Goal: Information Seeking & Learning: Learn about a topic

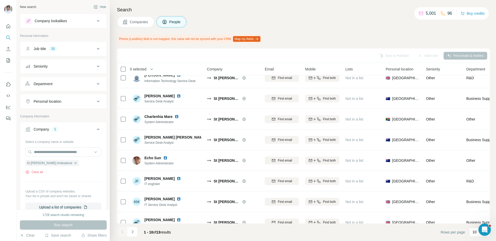
scroll to position [58, 0]
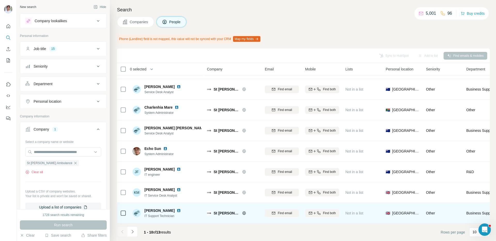
click at [177, 210] on img at bounding box center [179, 211] width 4 height 4
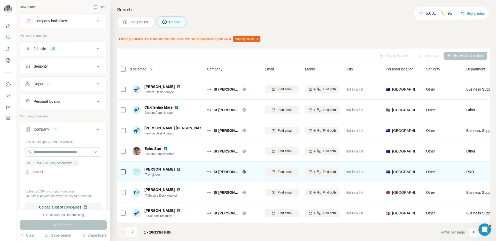
click at [177, 168] on img at bounding box center [179, 170] width 4 height 4
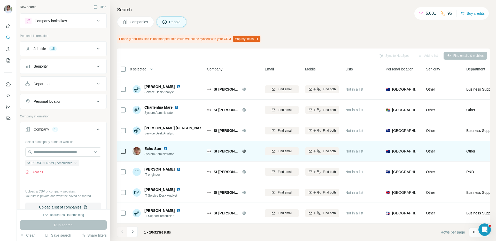
click at [163, 148] on img at bounding box center [165, 149] width 4 height 4
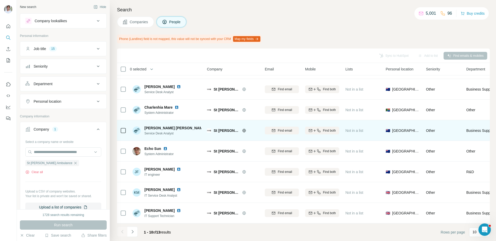
click at [208, 128] on img at bounding box center [210, 128] width 4 height 4
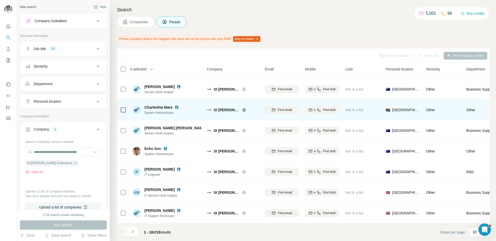
click at [177, 107] on img at bounding box center [177, 107] width 4 height 4
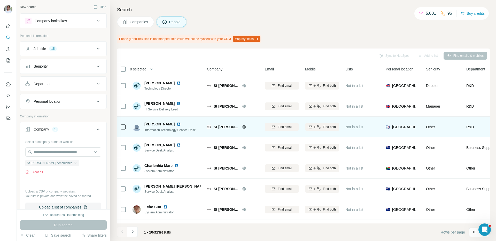
click at [178, 124] on img at bounding box center [179, 124] width 4 height 4
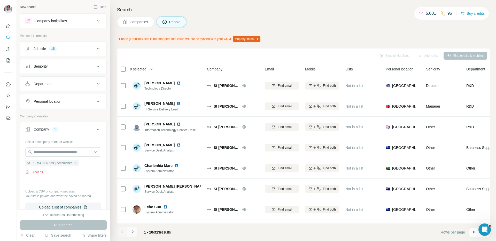
click at [132, 232] on icon "Navigate to next page" at bounding box center [132, 232] width 5 height 5
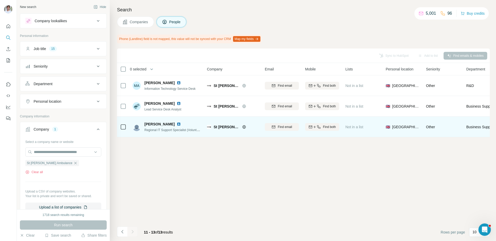
click at [177, 124] on img at bounding box center [179, 124] width 4 height 4
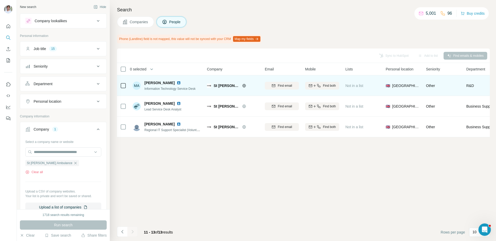
click at [178, 82] on img at bounding box center [179, 83] width 4 height 4
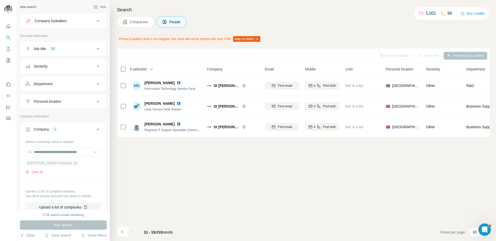
click at [74, 164] on icon "button" at bounding box center [75, 163] width 2 height 2
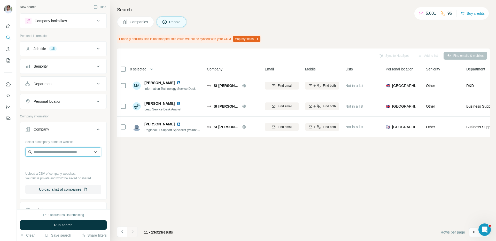
click at [65, 151] on input "text" at bounding box center [63, 152] width 76 height 9
paste input "**********"
type input "**********"
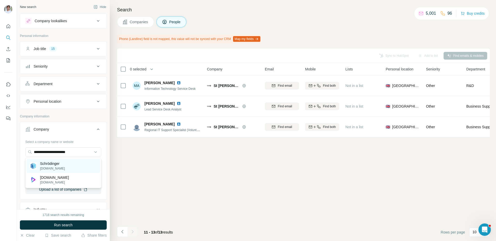
click at [65, 163] on div "Schrödinger schrodinger.com" at bounding box center [63, 166] width 73 height 14
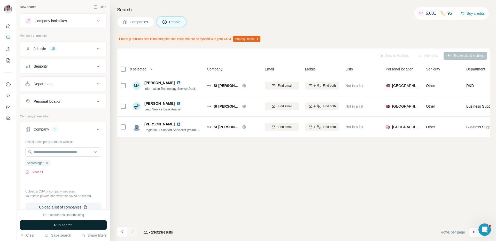
click at [65, 225] on span "Run search" at bounding box center [63, 225] width 19 height 5
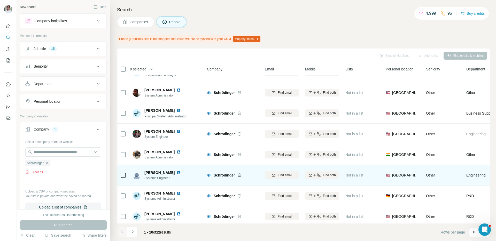
scroll to position [58, 0]
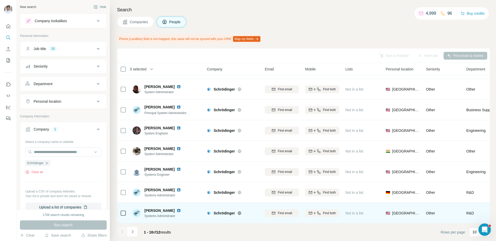
click at [180, 211] on img at bounding box center [179, 211] width 4 height 4
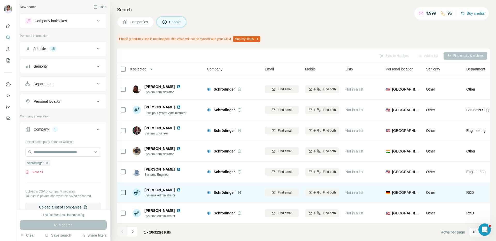
click at [176, 192] on div "Peter Bolcshazi" at bounding box center [166, 190] width 43 height 5
click at [177, 190] on img at bounding box center [179, 190] width 4 height 4
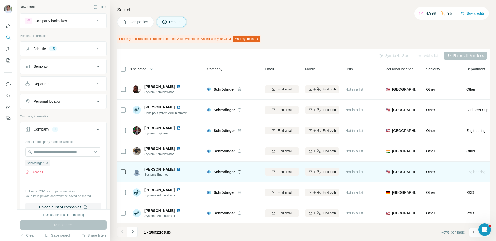
click at [177, 168] on img at bounding box center [179, 170] width 4 height 4
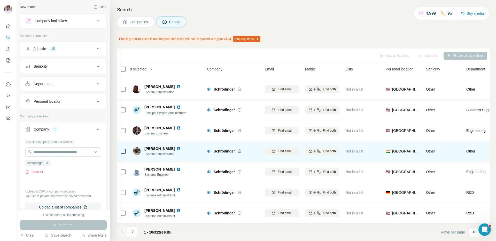
click at [181, 148] on img at bounding box center [179, 149] width 4 height 4
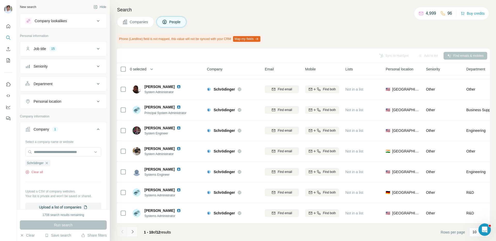
click at [131, 231] on icon "Navigate to next page" at bounding box center [132, 232] width 5 height 5
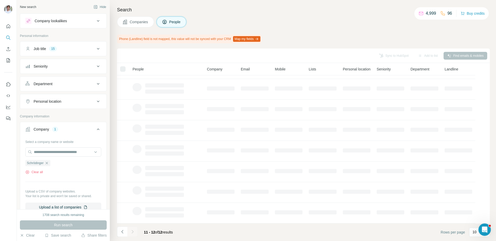
scroll to position [0, 0]
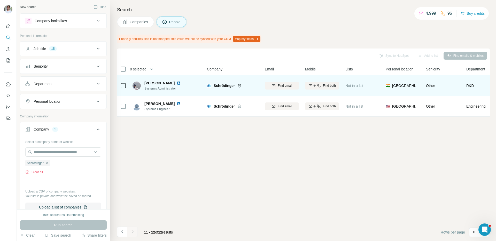
click at [181, 82] on img at bounding box center [179, 83] width 4 height 4
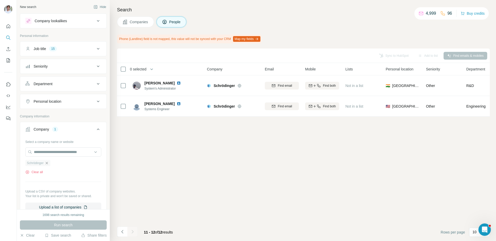
click at [49, 162] on icon "button" at bounding box center [47, 163] width 4 height 4
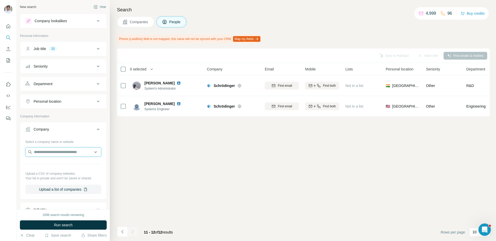
click at [55, 153] on input "text" at bounding box center [63, 152] width 76 height 9
paste input "**********"
click at [73, 151] on input "**********" at bounding box center [63, 152] width 76 height 9
click at [83, 153] on input "**********" at bounding box center [63, 152] width 76 height 9
click at [59, 153] on input "********" at bounding box center [63, 152] width 76 height 9
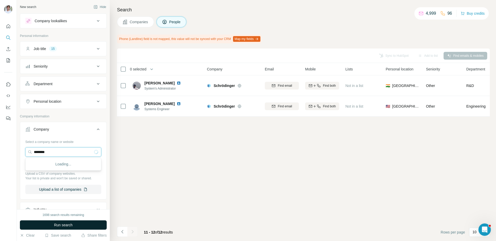
type input "********"
click at [138, 20] on span "Companies" at bounding box center [139, 21] width 19 height 5
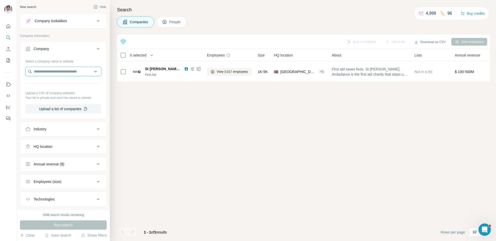
click at [48, 74] on input "text" at bounding box center [63, 71] width 76 height 9
click at [54, 71] on input "********" at bounding box center [63, 71] width 76 height 9
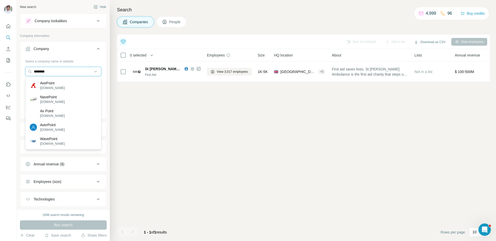
type input "********"
click at [62, 82] on div "AvePoint avepoint.com" at bounding box center [63, 86] width 73 height 14
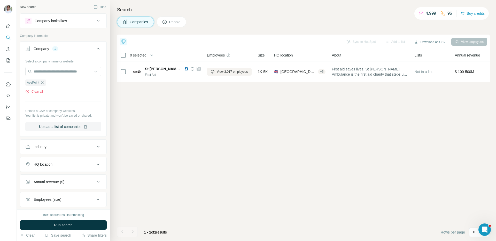
click at [189, 154] on div "Top 5 companies you should reach out to today Strava Recent Fundraising +3 Ripp…" at bounding box center [303, 138] width 373 height 207
click at [76, 224] on button "Run search" at bounding box center [63, 225] width 87 height 9
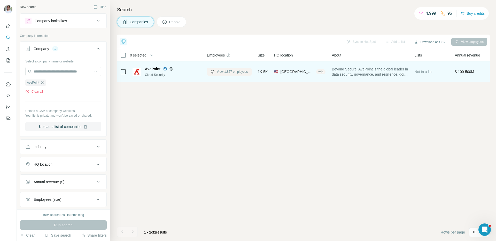
click at [229, 72] on span "View 1,867 employees" at bounding box center [232, 72] width 31 height 5
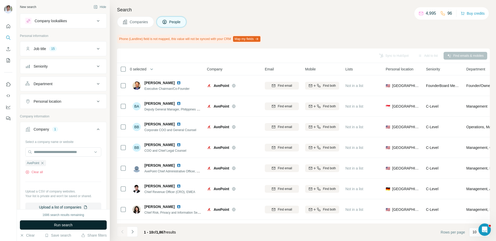
click at [85, 227] on button "Run search" at bounding box center [63, 225] width 87 height 9
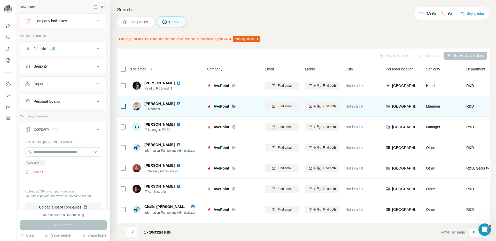
click at [177, 103] on img at bounding box center [179, 104] width 4 height 4
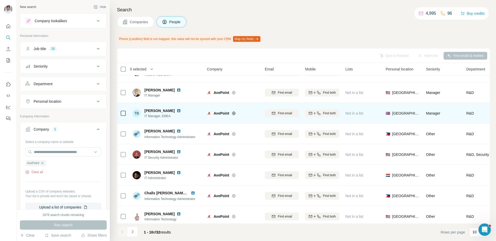
click at [177, 110] on img at bounding box center [179, 111] width 4 height 4
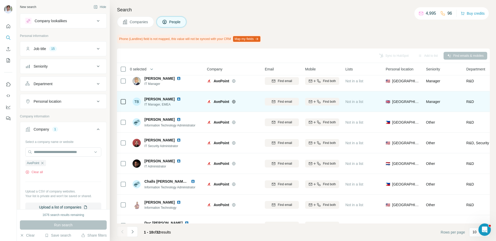
scroll to position [50, 0]
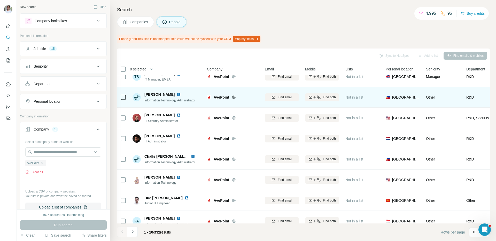
click at [181, 95] on img at bounding box center [179, 95] width 4 height 4
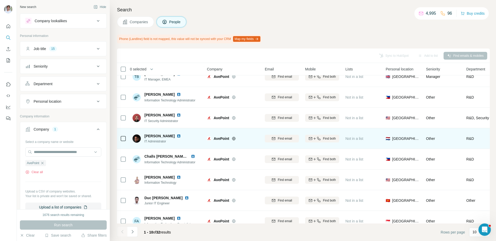
click at [177, 135] on img at bounding box center [179, 136] width 4 height 4
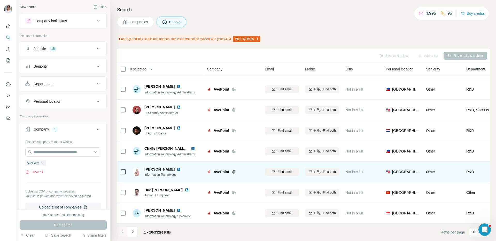
drag, startPoint x: 193, startPoint y: 148, endPoint x: 183, endPoint y: 173, distance: 26.9
click at [193, 148] on img at bounding box center [193, 149] width 4 height 4
click at [181, 169] on img at bounding box center [179, 170] width 4 height 4
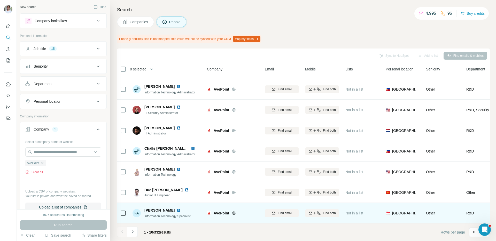
click at [177, 210] on img at bounding box center [179, 211] width 4 height 4
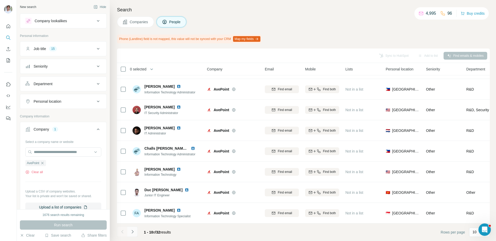
click at [136, 232] on button "Navigate to next page" at bounding box center [132, 232] width 10 height 10
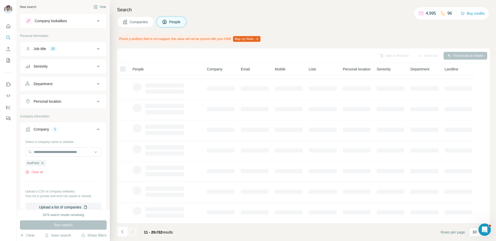
scroll to position [0, 0]
click at [298, 35] on div "Phone (Landline) field is not mapped, this value will not be synced with your C…" at bounding box center [303, 39] width 373 height 9
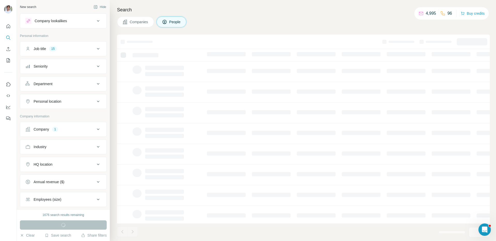
click at [77, 223] on div "Run search" at bounding box center [63, 225] width 87 height 9
click at [196, 10] on h4 "Search" at bounding box center [303, 9] width 373 height 7
click at [148, 25] on button "Companies" at bounding box center [135, 22] width 37 height 11
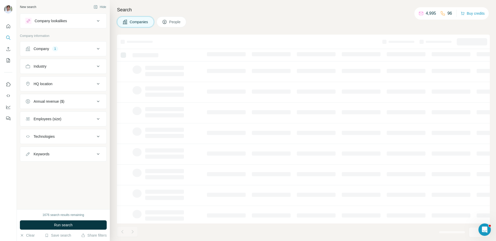
click at [164, 25] on button "People" at bounding box center [172, 22] width 30 height 11
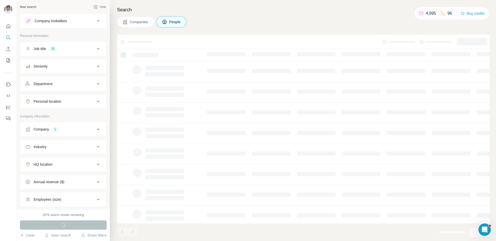
click at [238, 23] on div "Companies People" at bounding box center [303, 22] width 373 height 11
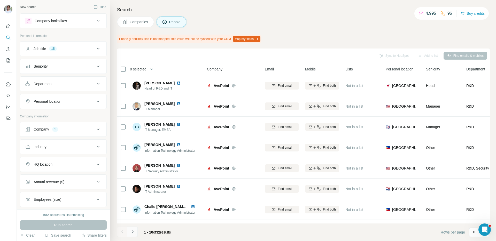
click at [133, 234] on icon "Navigate to next page" at bounding box center [132, 232] width 5 height 5
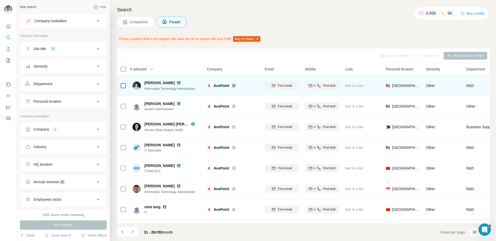
click at [179, 84] on img at bounding box center [179, 83] width 4 height 4
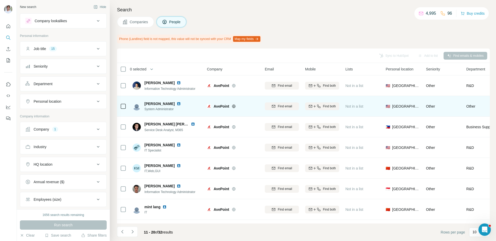
click at [177, 103] on img at bounding box center [179, 104] width 4 height 4
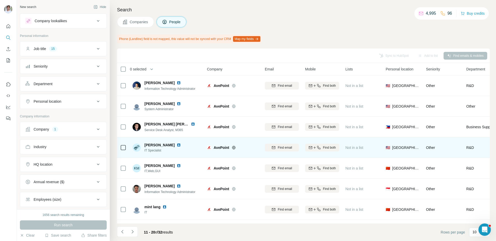
click at [177, 144] on img at bounding box center [179, 145] width 4 height 4
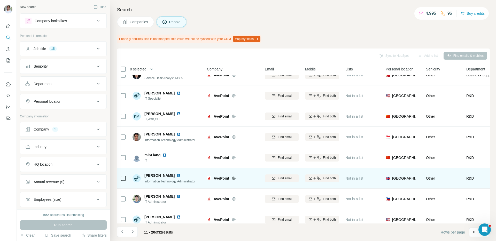
scroll to position [58, 0]
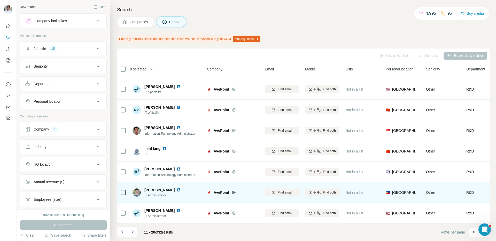
click at [179, 191] on img at bounding box center [179, 190] width 4 height 4
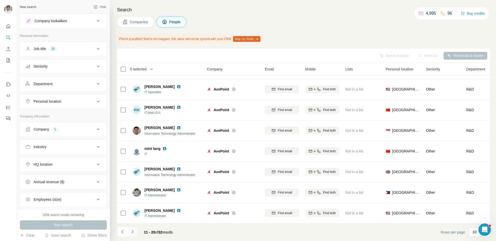
click at [135, 230] on button "Navigate to next page" at bounding box center [132, 232] width 10 height 10
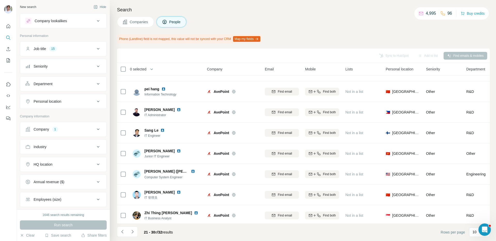
scroll to position [0, 0]
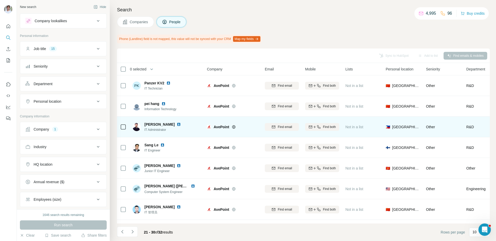
click at [177, 123] on img at bounding box center [179, 125] width 4 height 4
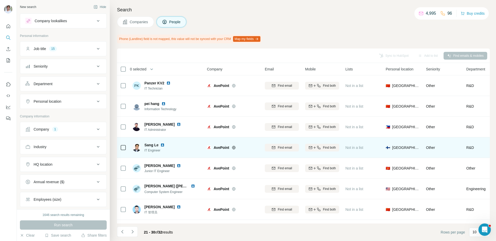
click at [163, 147] on img at bounding box center [163, 145] width 4 height 4
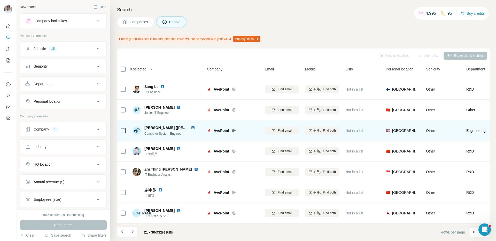
scroll to position [58, 0]
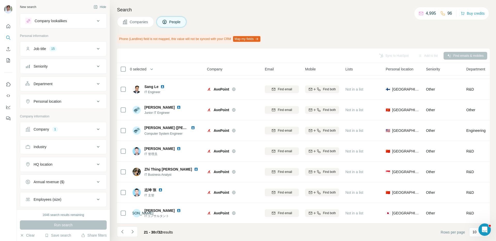
click at [64, 128] on div "Company 1" at bounding box center [60, 129] width 70 height 5
click at [42, 163] on icon "button" at bounding box center [42, 163] width 2 height 2
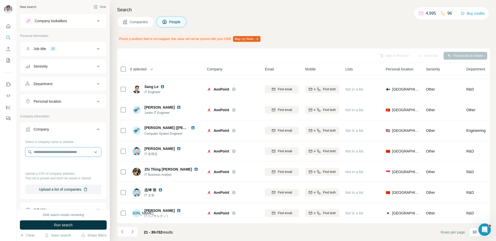
click at [54, 154] on input "text" at bounding box center [63, 152] width 76 height 9
type input "**********"
click at [53, 164] on p "Stitch Fix" at bounding box center [52, 163] width 25 height 5
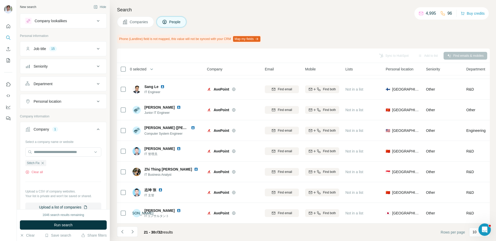
click at [51, 220] on div "1646 search results remaining Run search Clear Save search Share filters" at bounding box center [63, 226] width 93 height 32
click at [51, 222] on button "Run search" at bounding box center [63, 225] width 87 height 9
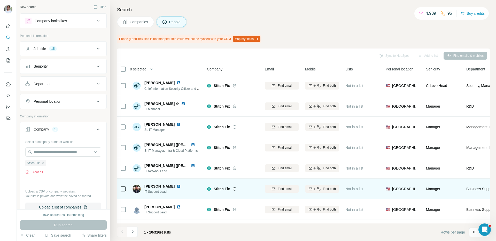
click at [196, 193] on div "[PERSON_NAME] IT Support Lead" at bounding box center [167, 189] width 69 height 14
click at [177, 186] on img at bounding box center [179, 187] width 4 height 4
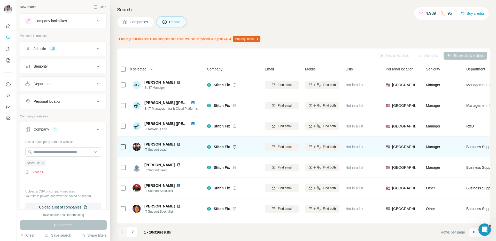
scroll to position [58, 0]
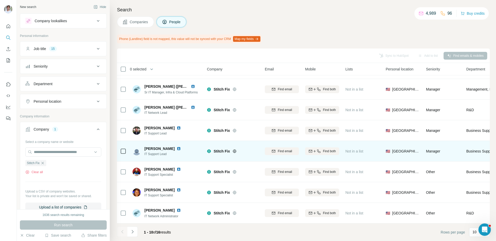
click at [181, 148] on img at bounding box center [179, 149] width 4 height 4
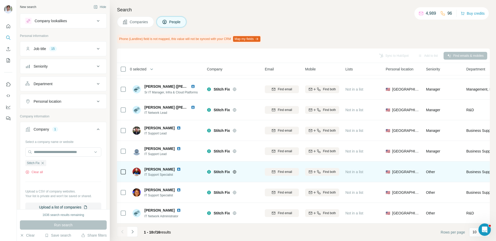
click at [177, 169] on img at bounding box center [179, 170] width 4 height 4
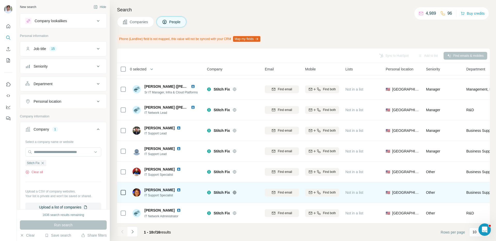
click at [177, 191] on img at bounding box center [179, 190] width 4 height 4
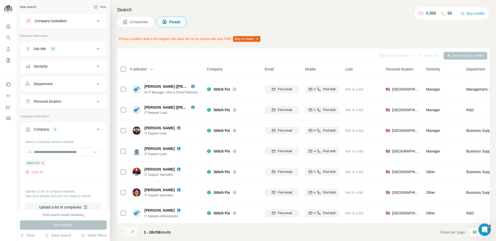
click at [132, 234] on icon "Navigate to next page" at bounding box center [132, 232] width 5 height 5
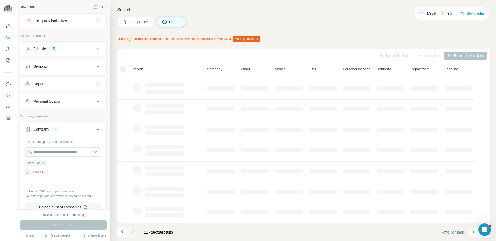
scroll to position [0, 0]
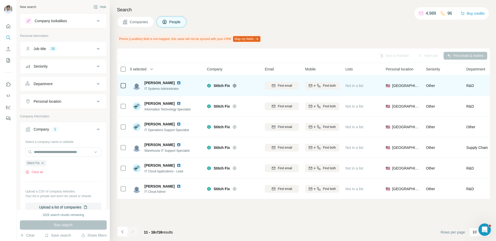
click at [178, 83] on img at bounding box center [179, 83] width 4 height 4
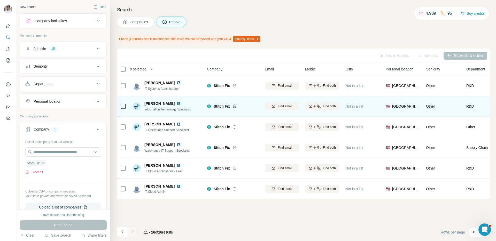
click at [177, 102] on img at bounding box center [179, 104] width 4 height 4
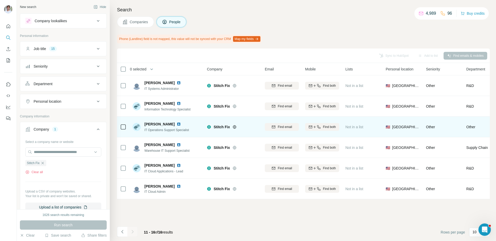
click at [177, 124] on img at bounding box center [179, 124] width 4 height 4
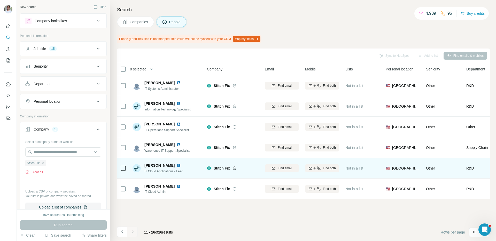
click at [177, 166] on img at bounding box center [179, 166] width 4 height 4
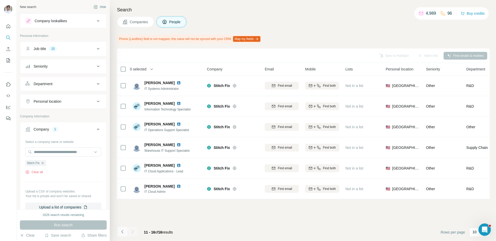
click at [120, 228] on button "Navigate to previous page" at bounding box center [122, 232] width 10 height 10
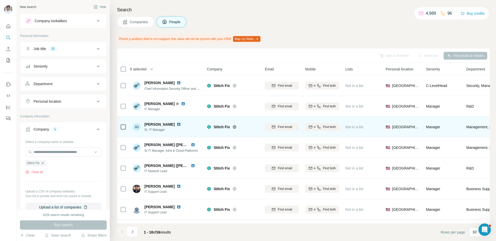
click at [177, 124] on img at bounding box center [179, 125] width 4 height 4
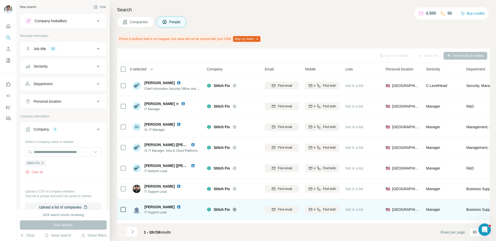
click at [181, 208] on img at bounding box center [179, 207] width 4 height 4
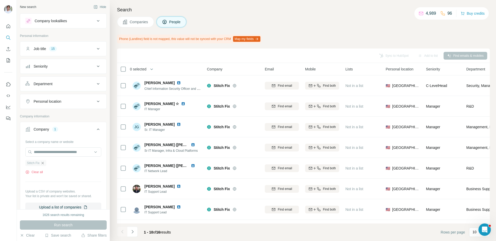
click at [44, 163] on icon "button" at bounding box center [43, 163] width 4 height 4
click at [44, 163] on div "Select a company name or website Stitch Fix Clear all Upload a CSV of company w…" at bounding box center [63, 175] width 76 height 74
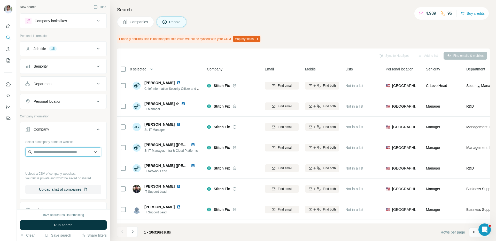
click at [55, 152] on input "text" at bounding box center [63, 152] width 76 height 9
paste input "**********"
type input "**********"
click at [59, 166] on p "[DOMAIN_NAME]" at bounding box center [54, 168] width 28 height 5
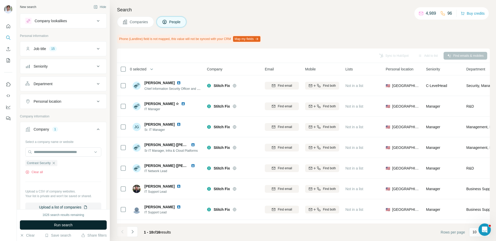
click at [60, 228] on span "Run search" at bounding box center [63, 225] width 19 height 5
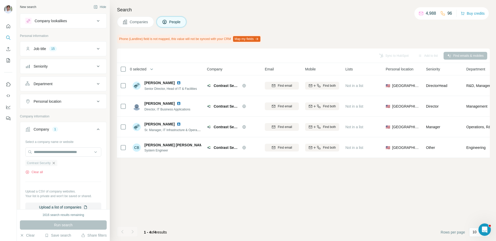
click at [56, 162] on icon "button" at bounding box center [54, 163] width 4 height 4
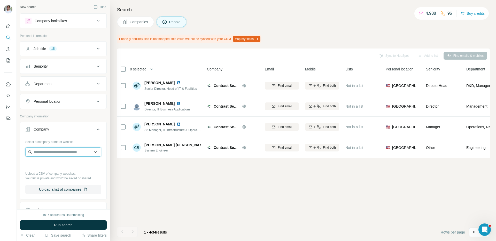
click at [59, 154] on input "text" at bounding box center [63, 152] width 76 height 9
paste input "**********"
type input "**********"
click at [66, 167] on p "[URL]" at bounding box center [54, 168] width 28 height 5
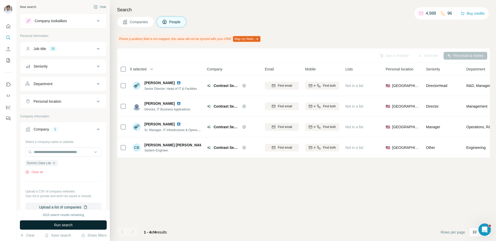
click at [71, 226] on span "Run search" at bounding box center [63, 225] width 19 height 5
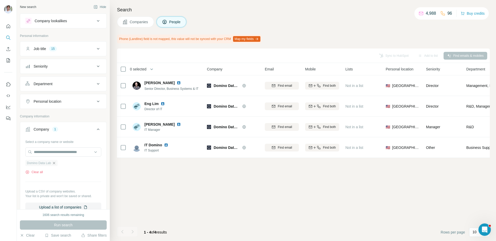
click at [56, 163] on icon "button" at bounding box center [54, 163] width 4 height 4
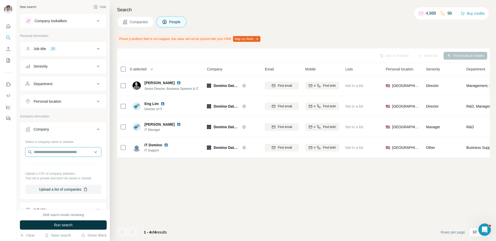
click at [59, 154] on input "text" at bounding box center [63, 152] width 76 height 9
paste input "**********"
type input "**********"
click at [57, 168] on p "[DOMAIN_NAME]" at bounding box center [52, 168] width 25 height 5
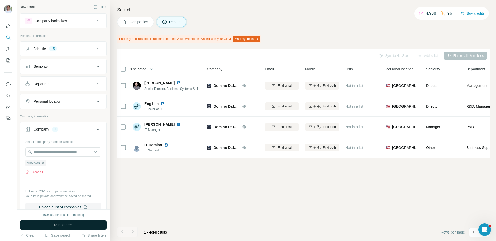
click at [81, 225] on button "Run search" at bounding box center [63, 225] width 87 height 9
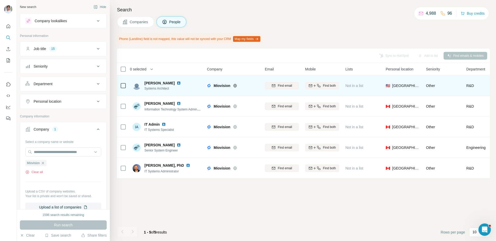
click at [177, 84] on img at bounding box center [179, 83] width 4 height 4
click at [177, 83] on img at bounding box center [179, 83] width 4 height 4
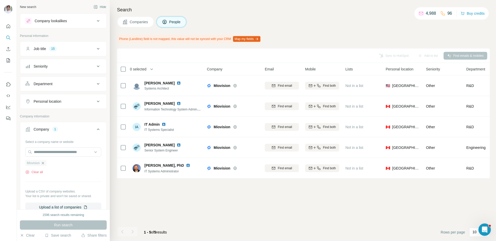
click at [44, 163] on icon "button" at bounding box center [43, 163] width 2 height 2
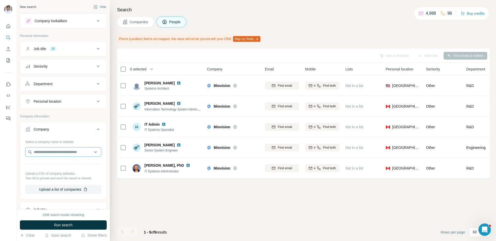
click at [53, 154] on input "text" at bounding box center [63, 152] width 76 height 9
paste input "**********"
type input "**********"
click at [54, 163] on p "Earnin" at bounding box center [52, 163] width 25 height 5
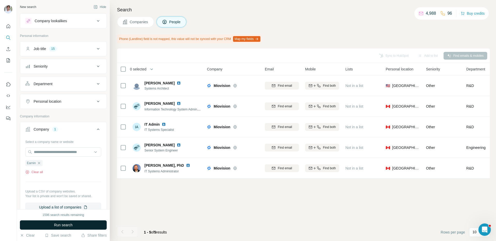
click at [62, 227] on span "Run search" at bounding box center [63, 225] width 19 height 5
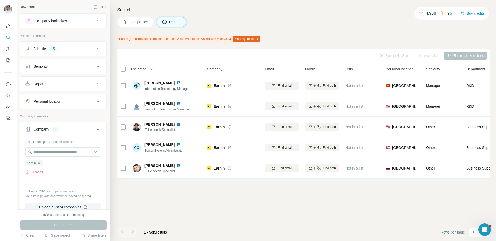
click at [222, 30] on div "Search Companies People Phone (Landline) field is not mapped, this value will n…" at bounding box center [303, 120] width 386 height 241
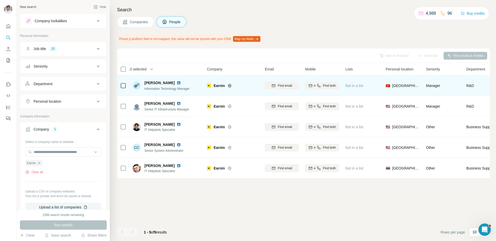
click at [177, 83] on img at bounding box center [179, 83] width 4 height 4
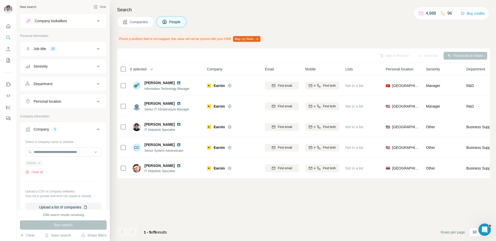
click at [41, 162] on div "Earnin" at bounding box center [33, 163] width 17 height 6
click at [38, 164] on icon "button" at bounding box center [39, 163] width 4 height 4
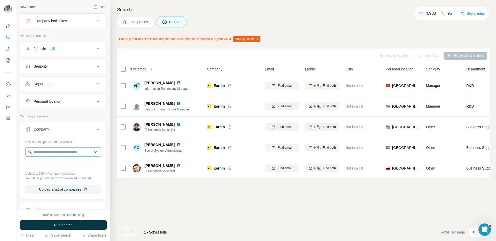
click at [51, 151] on input "text" at bounding box center [63, 152] width 76 height 9
paste input "**********"
type input "**********"
click at [60, 166] on div "SalesLoft [DOMAIN_NAME]" at bounding box center [63, 166] width 73 height 14
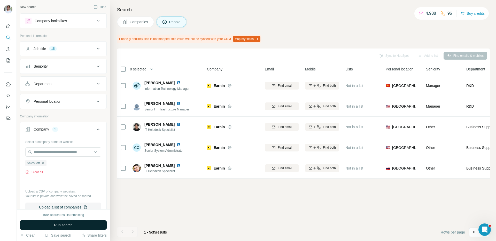
click at [60, 221] on button "Run search" at bounding box center [63, 225] width 87 height 9
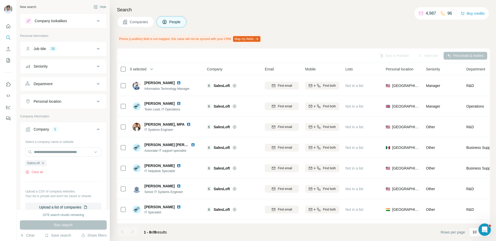
click at [156, 15] on div "Search Companies People Phone (Landline) field is not mapped, this value will n…" at bounding box center [303, 120] width 386 height 241
click at [141, 19] on span "Companies" at bounding box center [139, 21] width 19 height 5
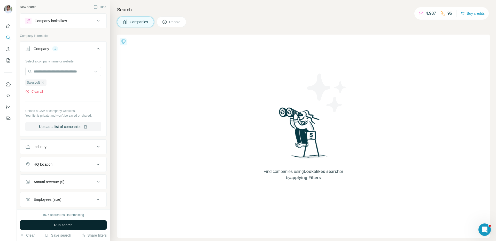
click at [98, 222] on button "Run search" at bounding box center [63, 225] width 87 height 9
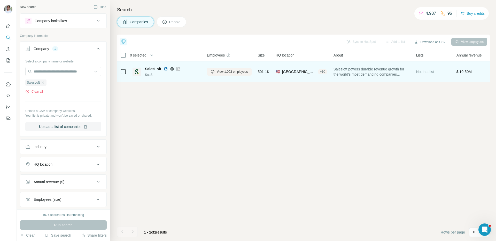
click at [166, 69] on img at bounding box center [166, 69] width 4 height 4
click at [216, 71] on button "View 1,003 employees" at bounding box center [229, 72] width 45 height 8
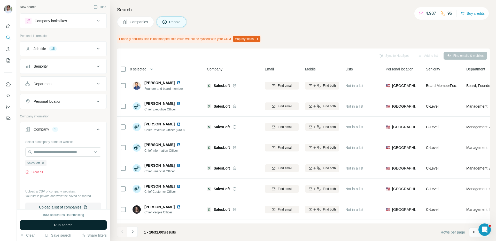
click at [94, 223] on button "Run search" at bounding box center [63, 225] width 87 height 9
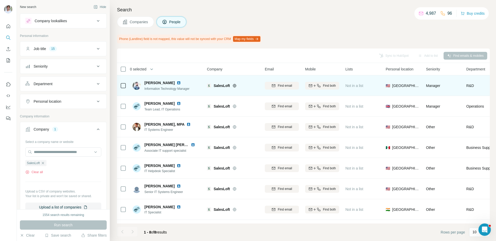
click at [177, 82] on img at bounding box center [179, 83] width 4 height 4
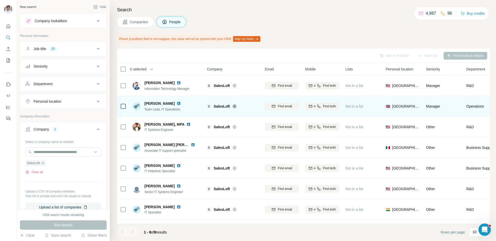
click at [181, 103] on img at bounding box center [179, 104] width 4 height 4
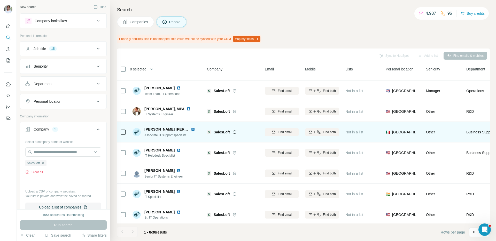
click at [192, 129] on img at bounding box center [193, 129] width 4 height 4
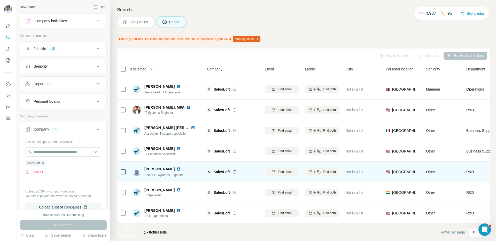
click at [180, 169] on div at bounding box center [182, 169] width 10 height 4
click at [177, 170] on img at bounding box center [179, 169] width 4 height 4
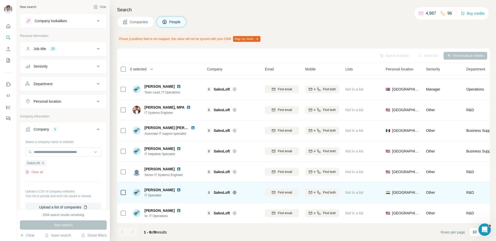
drag, startPoint x: 171, startPoint y: 188, endPoint x: 171, endPoint y: 191, distance: 2.8
click at [177, 188] on img at bounding box center [179, 190] width 4 height 4
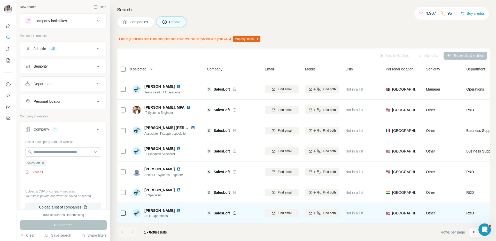
click at [177, 210] on img at bounding box center [179, 211] width 4 height 4
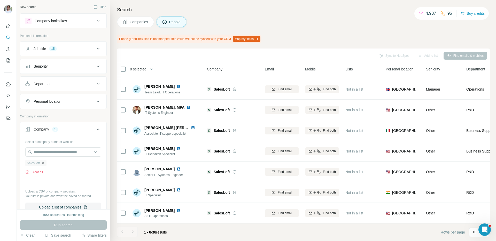
click at [43, 163] on icon "button" at bounding box center [43, 163] width 2 height 2
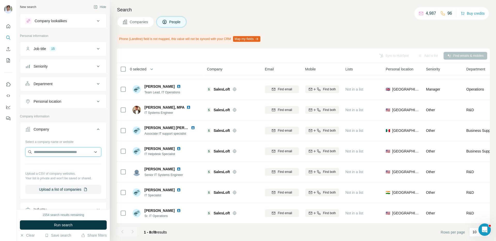
click at [51, 155] on input "text" at bounding box center [63, 152] width 76 height 9
type input "**********"
click at [53, 165] on p "LightBox" at bounding box center [52, 163] width 25 height 5
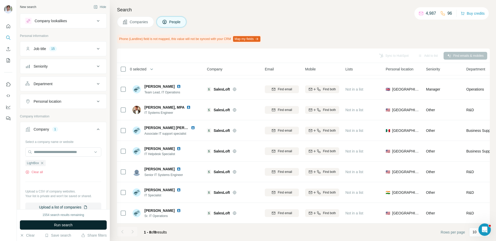
click at [61, 228] on span "Run search" at bounding box center [63, 225] width 19 height 5
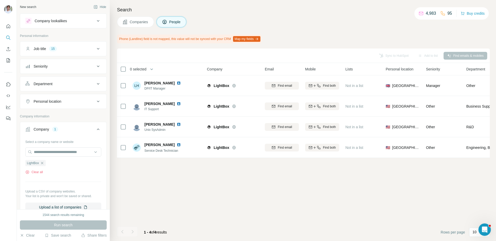
click at [137, 22] on span "Companies" at bounding box center [139, 21] width 19 height 5
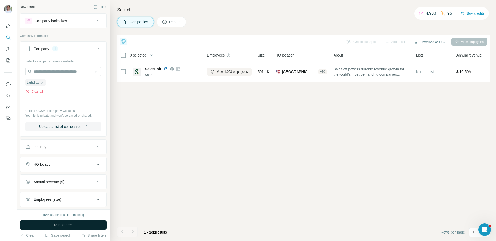
click at [80, 222] on button "Run search" at bounding box center [63, 225] width 87 height 9
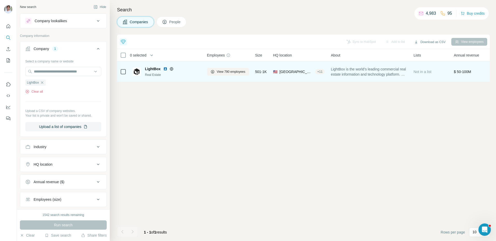
click at [164, 70] on img at bounding box center [165, 69] width 4 height 4
click at [226, 72] on span "View 790 employees" at bounding box center [231, 72] width 29 height 5
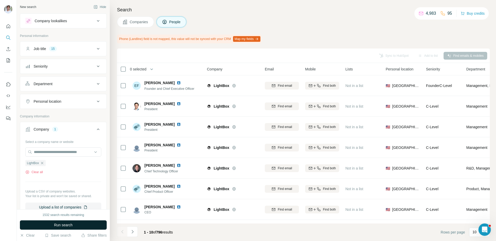
click at [81, 222] on button "Run search" at bounding box center [63, 225] width 87 height 9
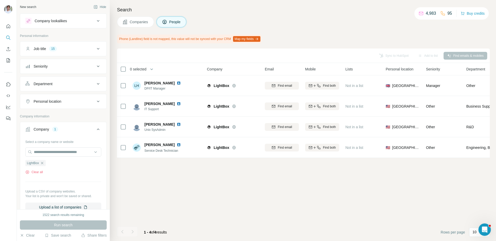
click at [178, 181] on div "Sync to HubSpot Add to list Find emails & mobiles 0 selected People Company Ema…" at bounding box center [303, 145] width 373 height 193
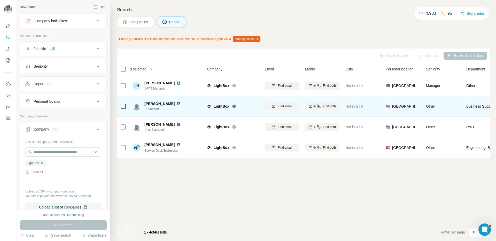
click at [181, 103] on img at bounding box center [179, 104] width 4 height 4
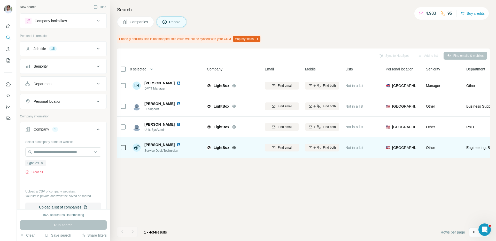
click at [177, 146] on img at bounding box center [179, 145] width 4 height 4
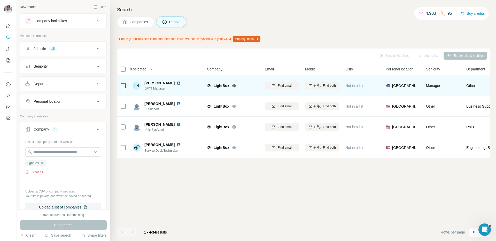
click at [181, 83] on img at bounding box center [179, 83] width 4 height 4
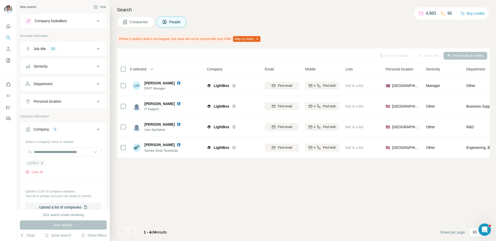
click at [43, 163] on icon "button" at bounding box center [42, 163] width 2 height 2
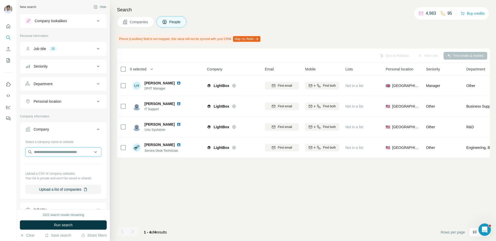
click at [49, 154] on input "text" at bounding box center [63, 152] width 76 height 9
paste input "**********"
type input "**********"
click at [51, 164] on p "360insights" at bounding box center [52, 163] width 25 height 5
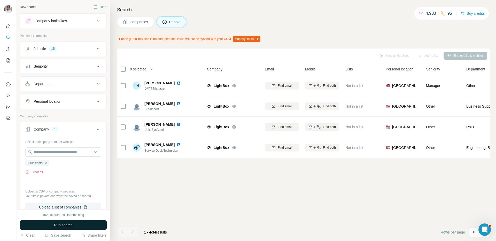
click at [51, 225] on button "Run search" at bounding box center [63, 225] width 87 height 9
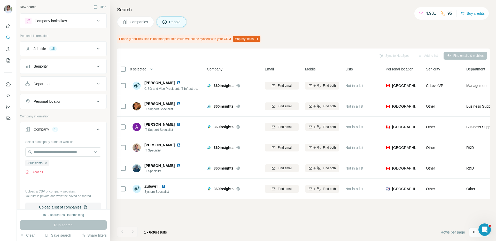
click at [147, 20] on span "Companies" at bounding box center [139, 21] width 19 height 5
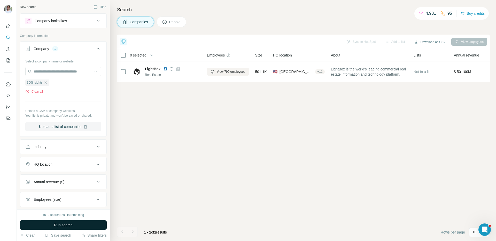
click at [52, 228] on button "Run search" at bounding box center [63, 225] width 87 height 9
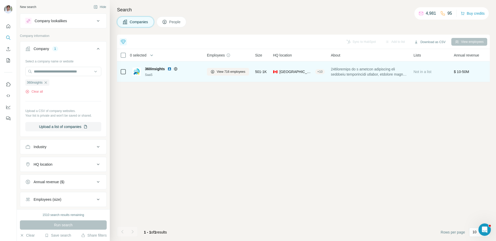
click at [171, 69] on img at bounding box center [170, 69] width 4 height 4
click at [239, 71] on span "View 716 employees" at bounding box center [231, 72] width 29 height 5
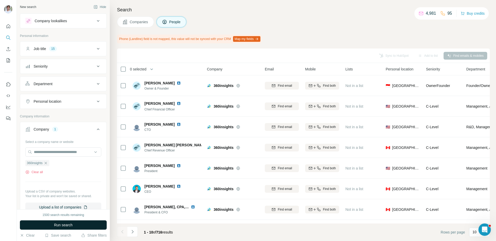
click at [87, 225] on button "Run search" at bounding box center [63, 225] width 87 height 9
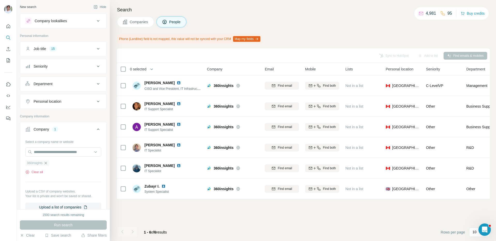
click at [46, 162] on icon "button" at bounding box center [46, 163] width 4 height 4
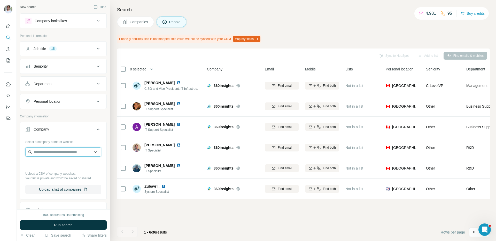
click at [55, 151] on input "text" at bounding box center [63, 152] width 76 height 9
paste input "**********"
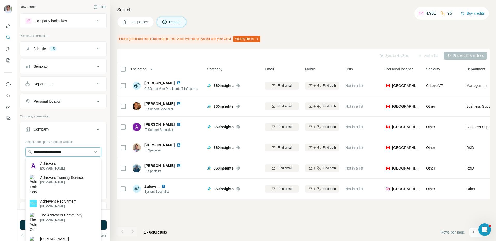
type input "**********"
click at [63, 168] on div "Achievers [DOMAIN_NAME]" at bounding box center [63, 166] width 73 height 14
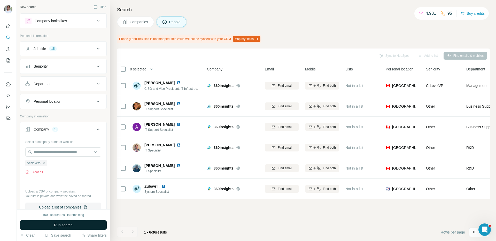
click at [77, 227] on button "Run search" at bounding box center [63, 225] width 87 height 9
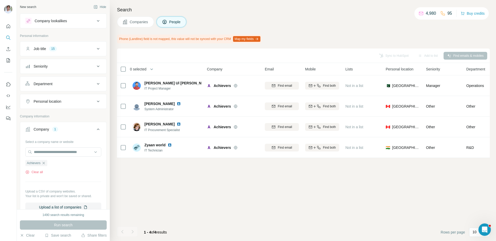
click at [135, 23] on span "Companies" at bounding box center [139, 21] width 19 height 5
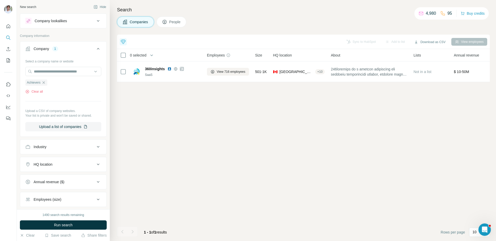
click at [91, 223] on button "Run search" at bounding box center [63, 225] width 87 height 9
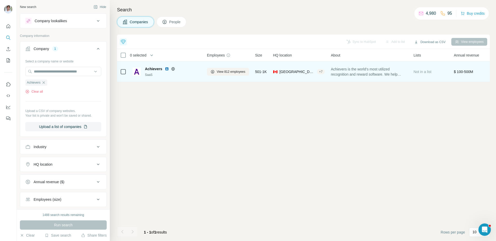
click at [168, 70] on img at bounding box center [167, 69] width 4 height 4
click at [228, 67] on div "View 812 employees" at bounding box center [228, 72] width 42 height 14
click at [225, 72] on span "View 812 employees" at bounding box center [231, 72] width 29 height 5
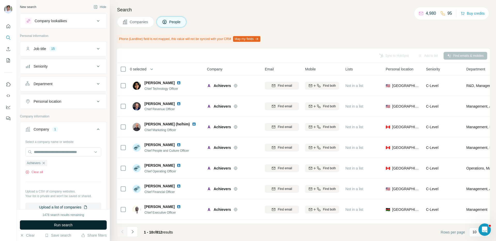
click at [97, 223] on button "Run search" at bounding box center [63, 225] width 87 height 9
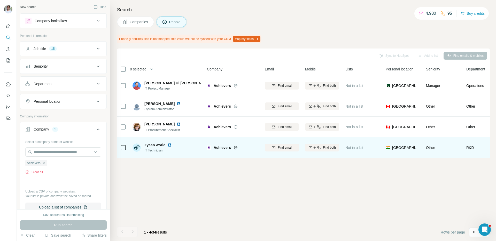
click at [167, 143] on div "Zyaan world" at bounding box center [162, 145] width 34 height 5
click at [169, 145] on img at bounding box center [170, 145] width 4 height 4
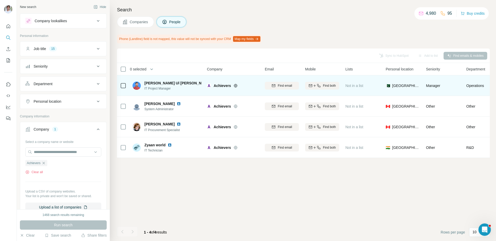
click at [213, 84] on img at bounding box center [215, 83] width 4 height 4
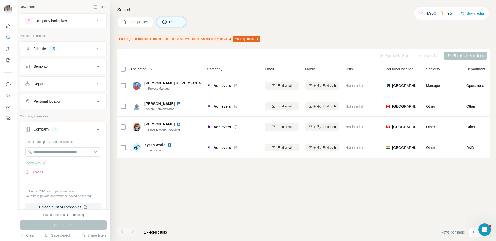
click at [45, 164] on icon "button" at bounding box center [44, 163] width 4 height 4
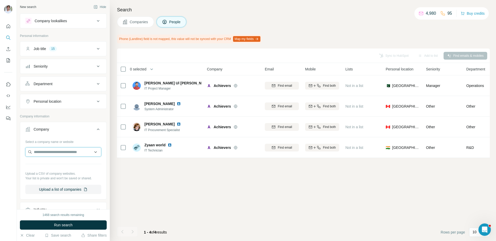
click at [57, 153] on input "text" at bounding box center [63, 152] width 76 height 9
type input "**********"
click at [65, 165] on div "Plusgrade [DOMAIN_NAME]" at bounding box center [63, 166] width 73 height 14
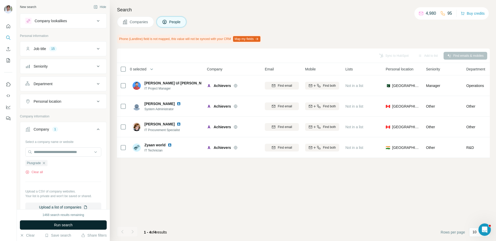
click at [63, 222] on button "Run search" at bounding box center [63, 225] width 87 height 9
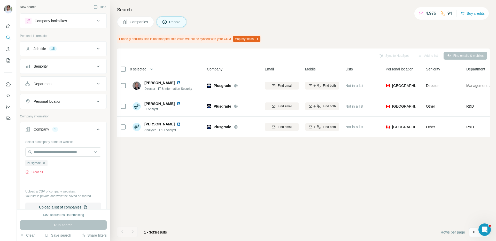
click at [133, 21] on span "Companies" at bounding box center [139, 21] width 19 height 5
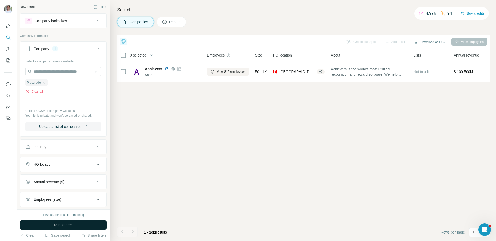
click at [75, 225] on button "Run search" at bounding box center [63, 225] width 87 height 9
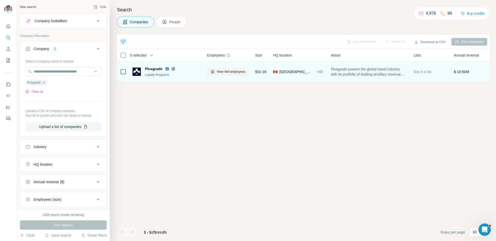
click at [167, 69] on img at bounding box center [167, 69] width 4 height 4
click at [228, 73] on span "View 444 employees" at bounding box center [231, 72] width 29 height 5
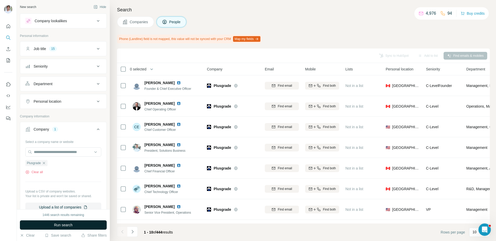
click at [99, 227] on button "Run search" at bounding box center [63, 225] width 87 height 9
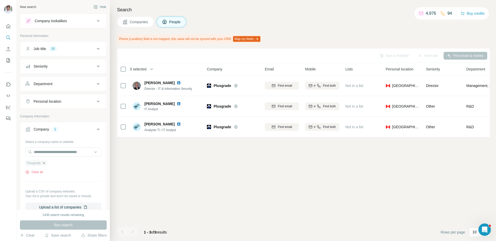
click at [45, 164] on icon "button" at bounding box center [44, 163] width 2 height 2
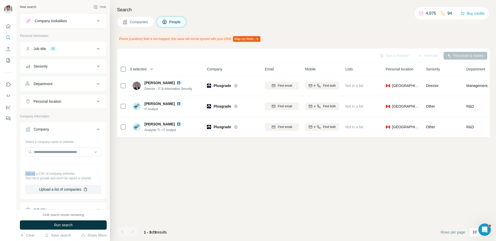
click at [45, 164] on div "Select a company name or website Upload a CSV of company websites. Your list is…" at bounding box center [63, 166] width 76 height 57
click at [51, 151] on input "text" at bounding box center [63, 152] width 76 height 9
paste input "**********"
type input "**********"
click at [68, 161] on div "Docebo [DOMAIN_NAME]" at bounding box center [63, 166] width 73 height 14
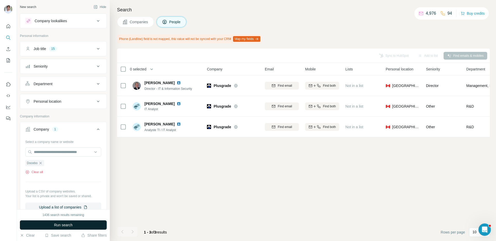
click at [68, 227] on span "Run search" at bounding box center [63, 225] width 19 height 5
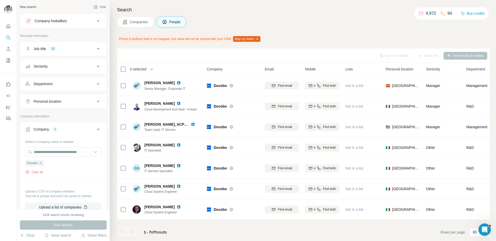
click at [140, 20] on span "Companies" at bounding box center [139, 21] width 19 height 5
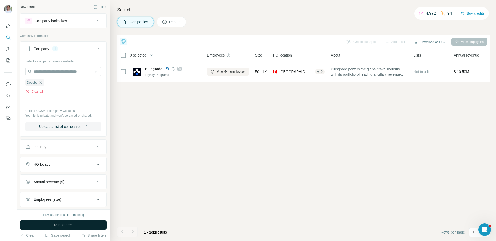
click at [93, 226] on button "Run search" at bounding box center [63, 225] width 87 height 9
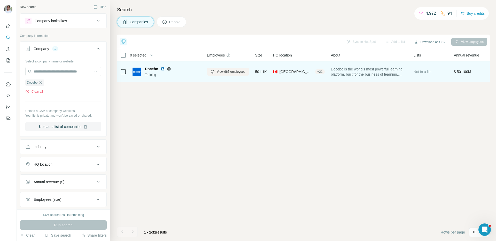
click at [163, 69] on img at bounding box center [163, 69] width 4 height 4
click at [229, 73] on span "View 965 employees" at bounding box center [231, 72] width 29 height 5
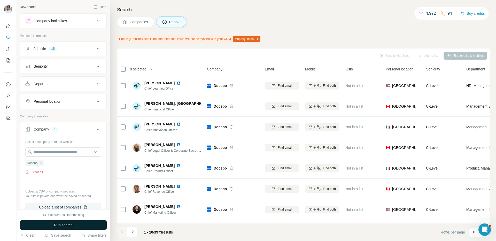
click at [81, 224] on button "Run search" at bounding box center [63, 225] width 87 height 9
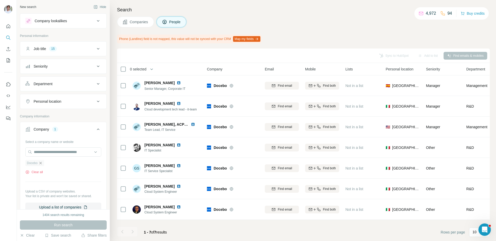
click at [42, 163] on icon "button" at bounding box center [41, 163] width 2 height 2
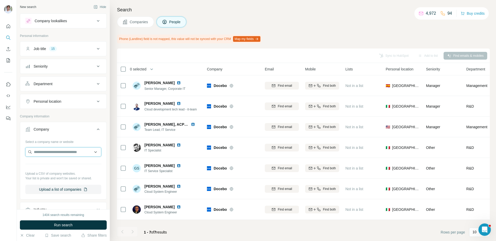
click at [57, 153] on input "text" at bounding box center [63, 152] width 76 height 9
paste input "**********"
type input "**********"
click at [59, 163] on p "Telestream" at bounding box center [52, 163] width 25 height 5
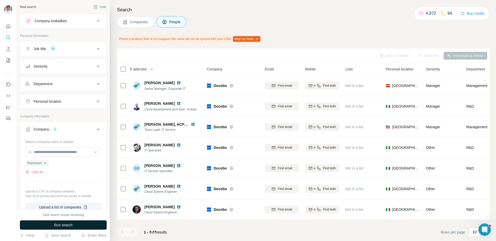
click at [64, 222] on button "Run search" at bounding box center [63, 225] width 87 height 9
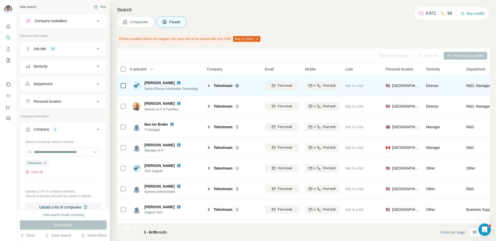
click at [177, 82] on img at bounding box center [179, 83] width 4 height 4
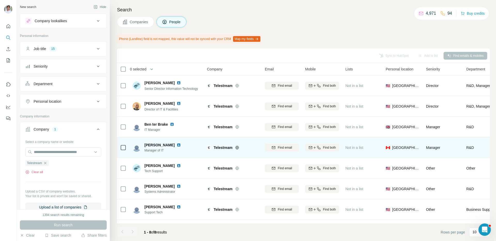
click at [177, 145] on img at bounding box center [179, 145] width 4 height 4
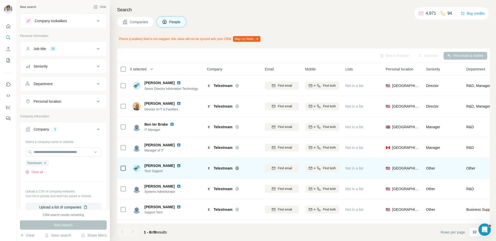
click at [177, 165] on img at bounding box center [179, 166] width 4 height 4
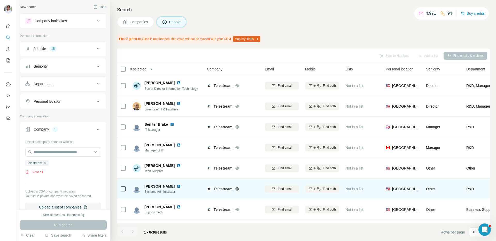
click at [177, 186] on img at bounding box center [179, 187] width 4 height 4
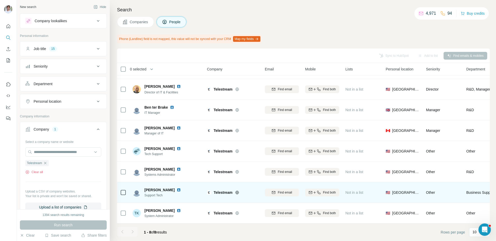
click at [177, 189] on img at bounding box center [179, 190] width 4 height 4
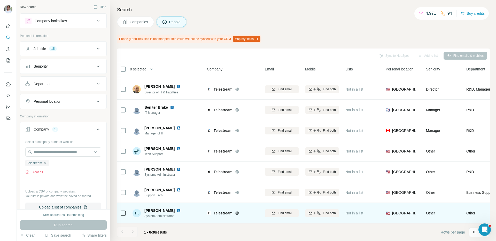
click at [177, 209] on img at bounding box center [179, 211] width 4 height 4
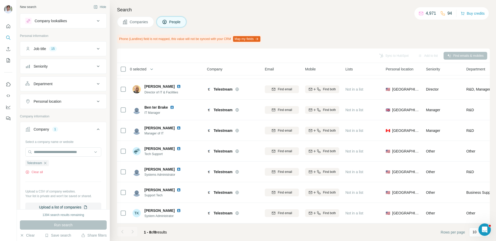
drag, startPoint x: 148, startPoint y: 22, endPoint x: 148, endPoint y: 25, distance: 2.8
click at [148, 22] on span "Companies" at bounding box center [139, 21] width 19 height 5
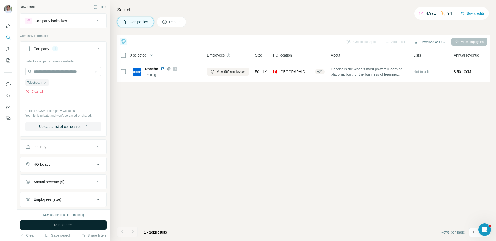
click at [90, 228] on button "Run search" at bounding box center [63, 225] width 87 height 9
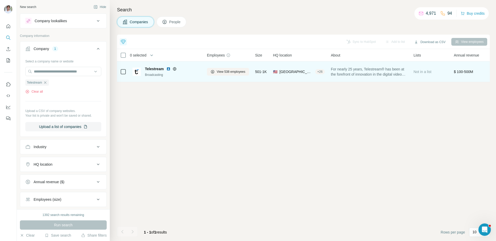
click at [168, 69] on img at bounding box center [168, 69] width 4 height 4
